Goal: Task Accomplishment & Management: Use online tool/utility

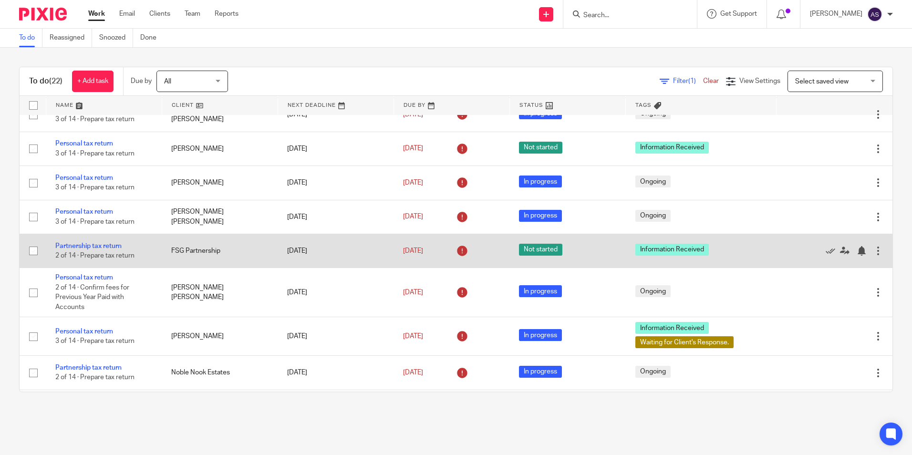
scroll to position [572, 0]
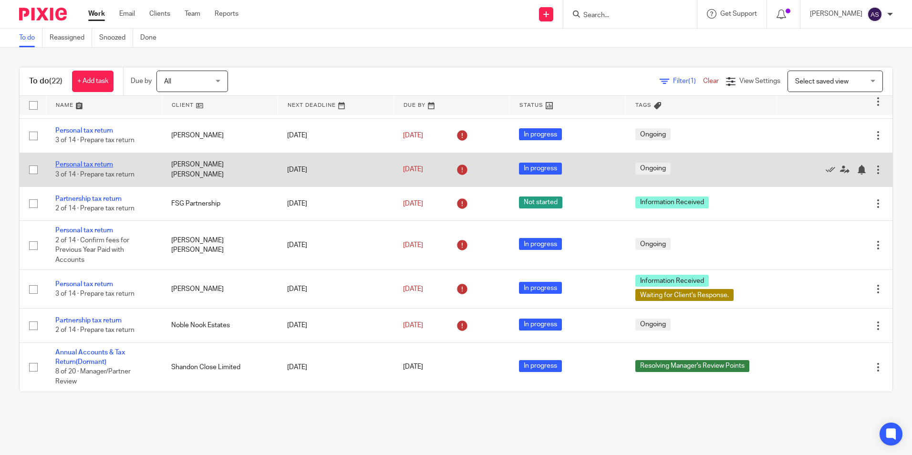
click at [107, 168] on link "Personal tax return" at bounding box center [84, 164] width 58 height 7
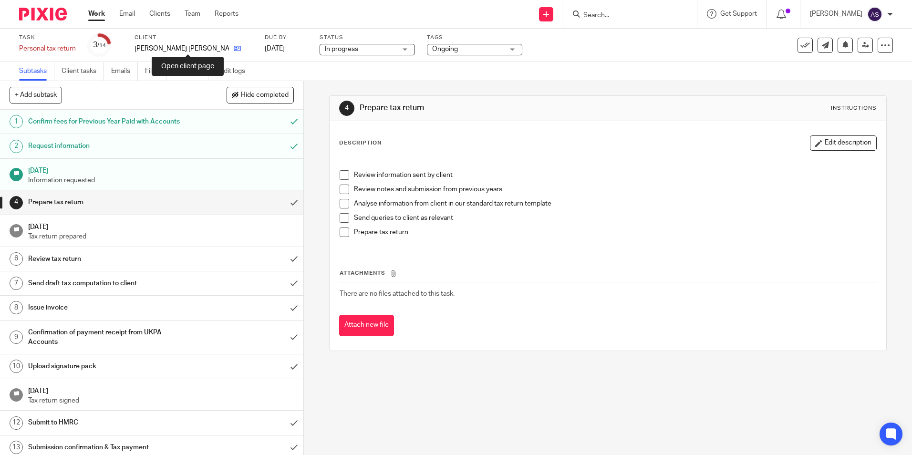
click at [234, 49] on icon at bounding box center [237, 48] width 7 height 7
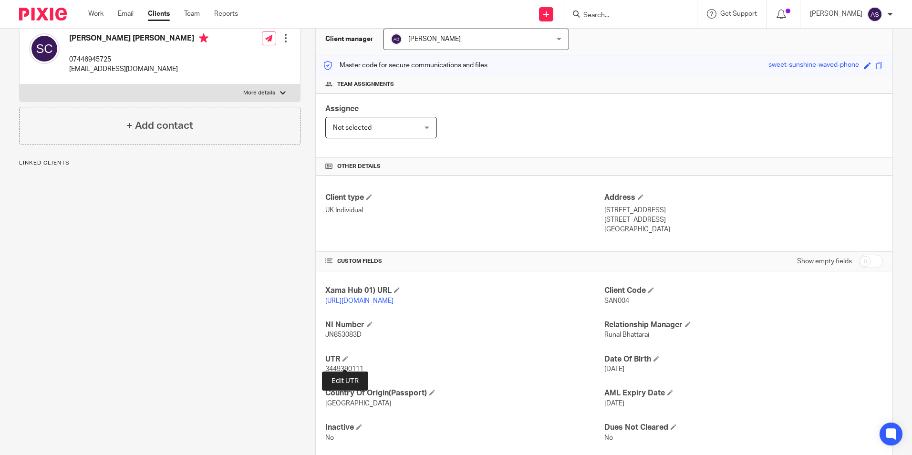
scroll to position [126, 0]
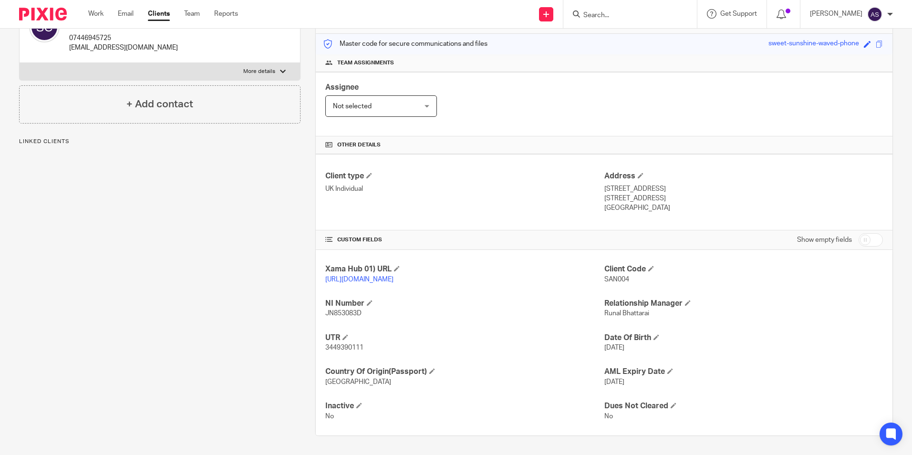
click at [340, 345] on span "3449390111" at bounding box center [344, 347] width 38 height 7
copy span "3449390111"
click at [357, 349] on span "3449390111" at bounding box center [344, 347] width 38 height 7
